Goal: Information Seeking & Learning: Stay updated

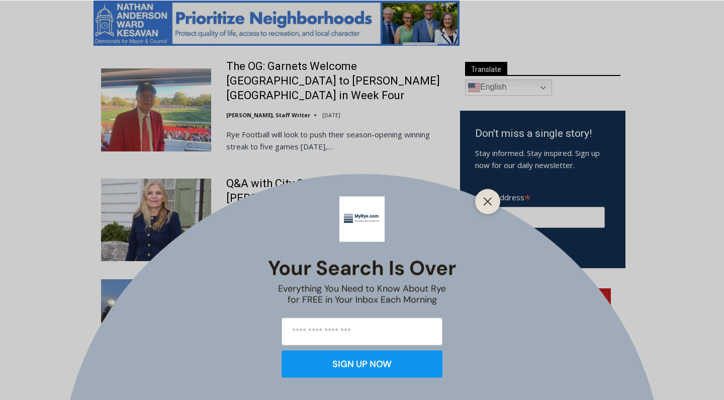
scroll to position [546, 0]
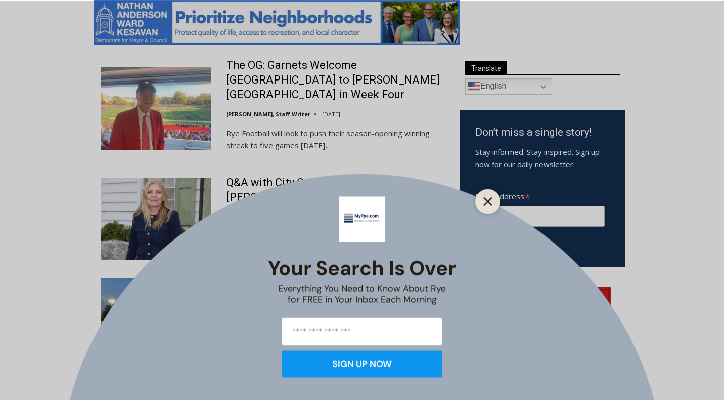
click at [486, 205] on icon "Close" at bounding box center [487, 201] width 9 height 9
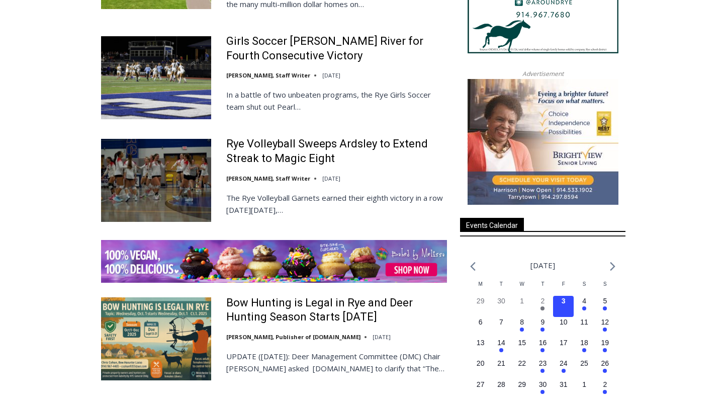
scroll to position [1358, 0]
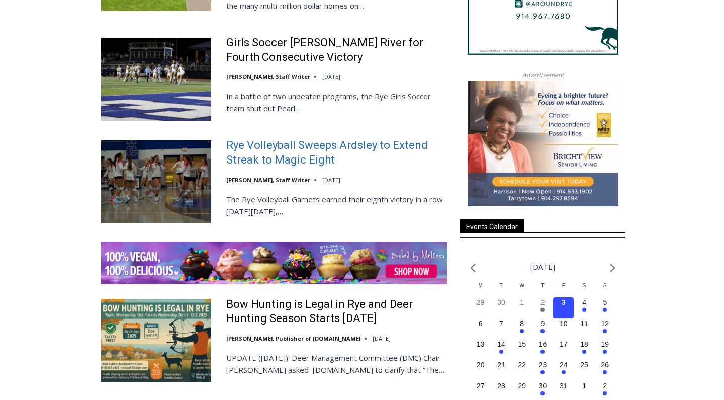
click at [311, 138] on link "Rye Volleyball Sweeps Ardsley to Extend Streak to Magic Eight" at bounding box center [336, 152] width 221 height 29
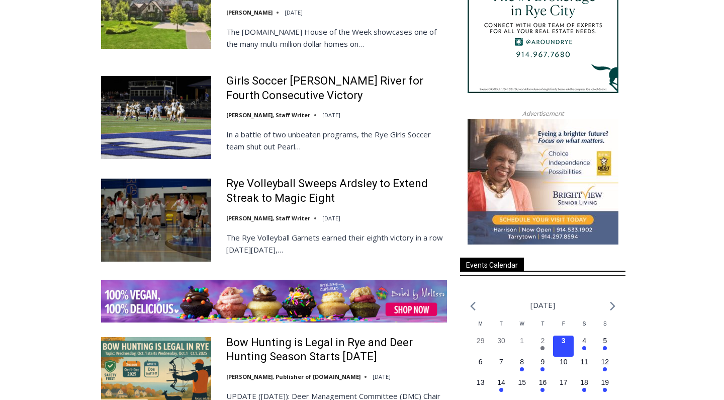
scroll to position [1271, 0]
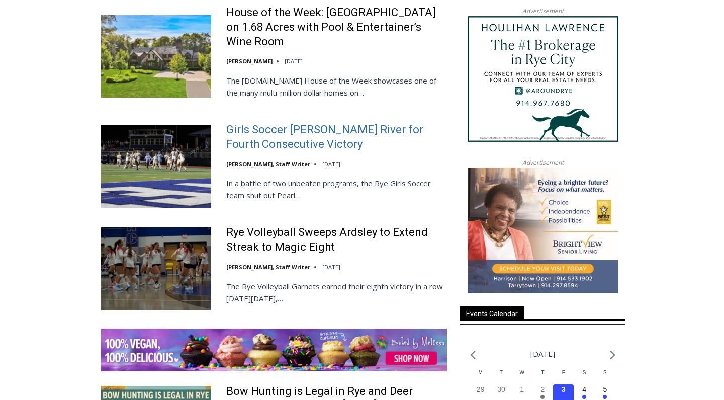
click at [276, 123] on link "Girls Soccer [PERSON_NAME] River for Fourth Consecutive Victory" at bounding box center [336, 137] width 221 height 29
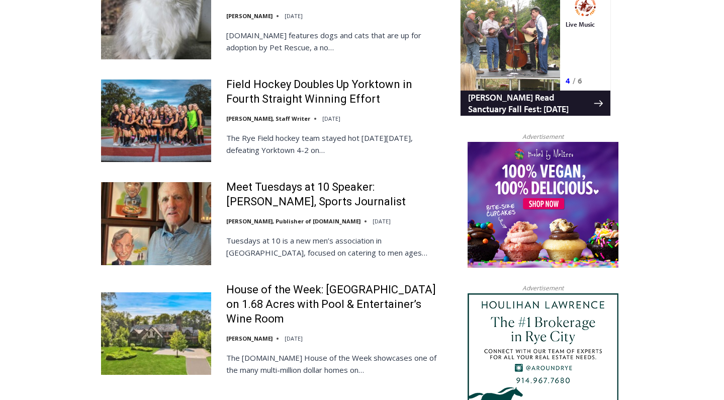
scroll to position [911, 0]
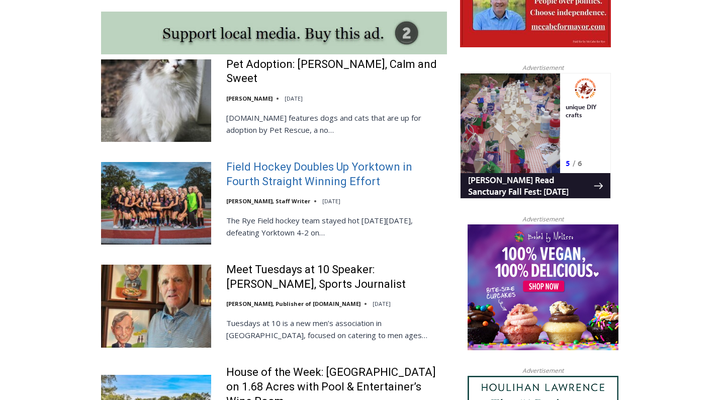
click at [277, 160] on link "Field Hockey Doubles Up Yorktown in Fourth Straight Winning Effort" at bounding box center [336, 174] width 221 height 29
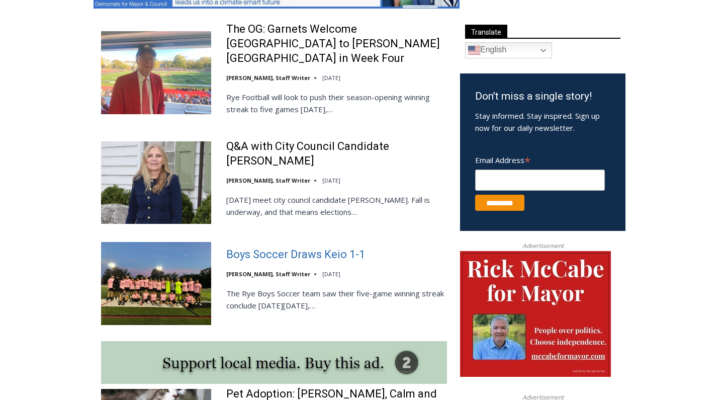
scroll to position [561, 0]
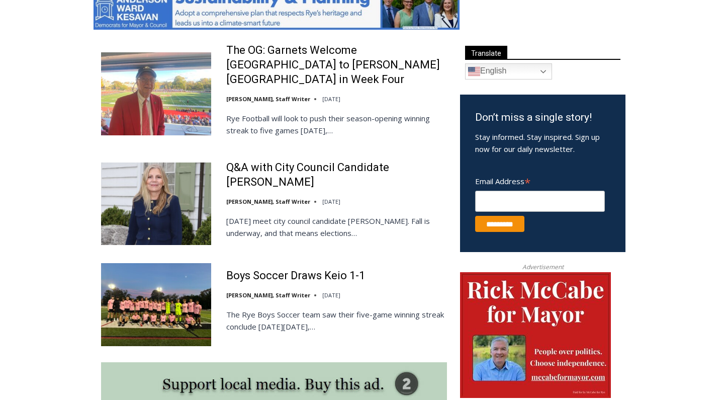
click at [239, 263] on div "Boys Soccer Draws Keio 1-1 [PERSON_NAME], Staff Writer [DATE] The Rye Boys Socc…" at bounding box center [274, 304] width 346 height 82
click at [242, 268] on link "Boys Soccer Draws Keio 1-1" at bounding box center [295, 275] width 139 height 15
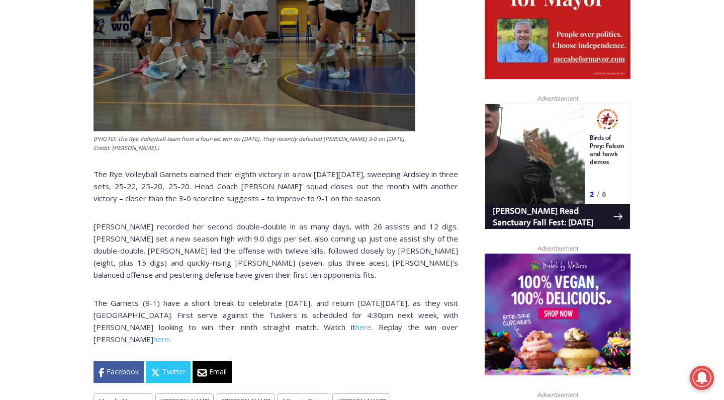
scroll to position [539, 0]
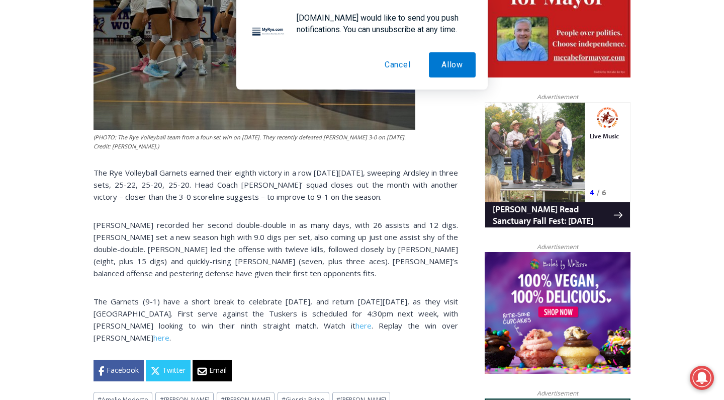
click at [403, 64] on button "Cancel" at bounding box center [397, 64] width 51 height 25
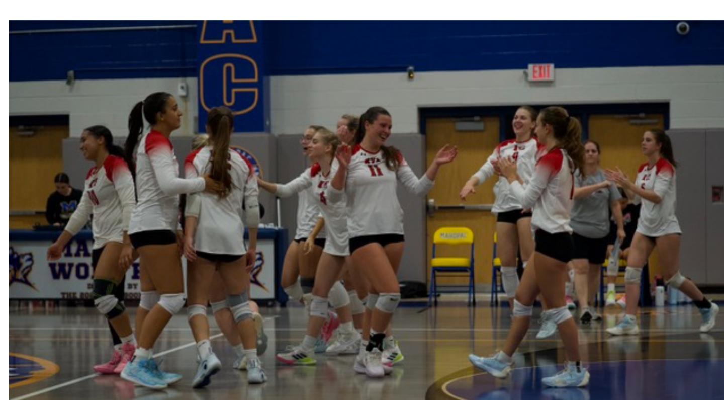
scroll to position [351, 0]
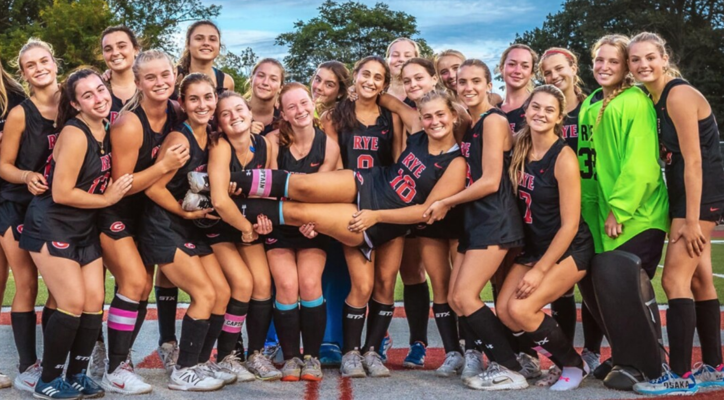
scroll to position [369, 0]
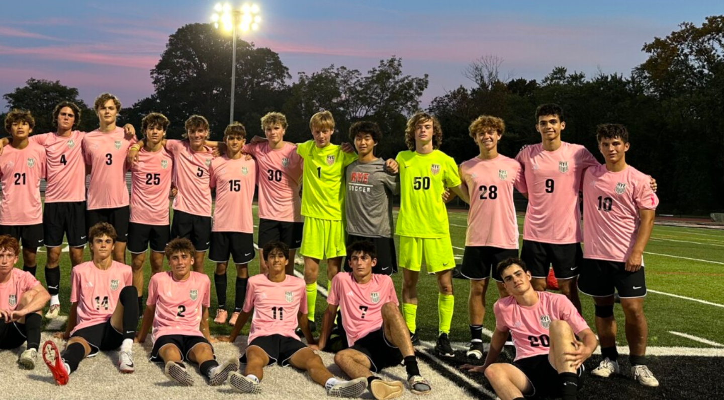
scroll to position [326, 0]
